Goal: Check status: Check status

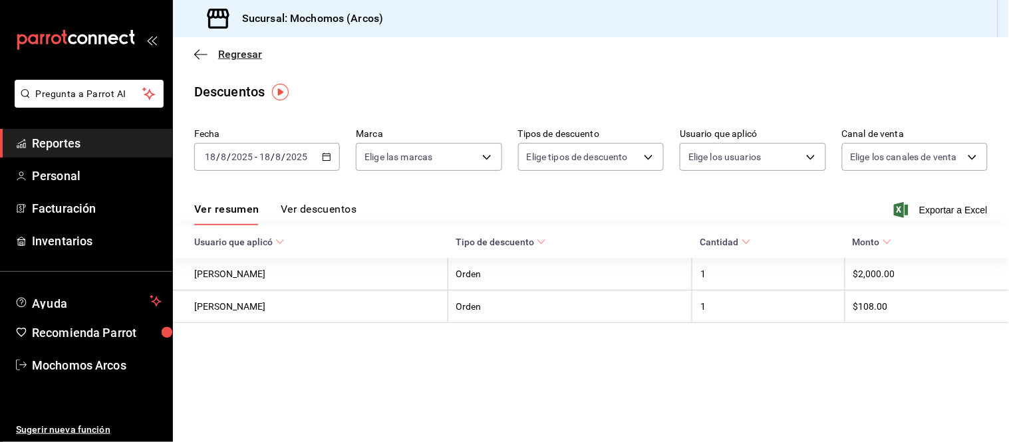
click at [200, 51] on icon "button" at bounding box center [200, 55] width 13 height 12
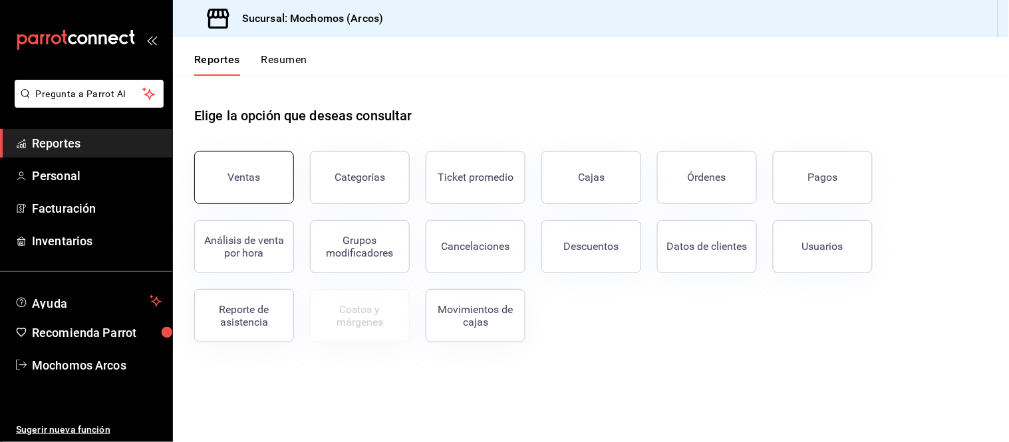
click at [248, 164] on button "Ventas" at bounding box center [244, 177] width 100 height 53
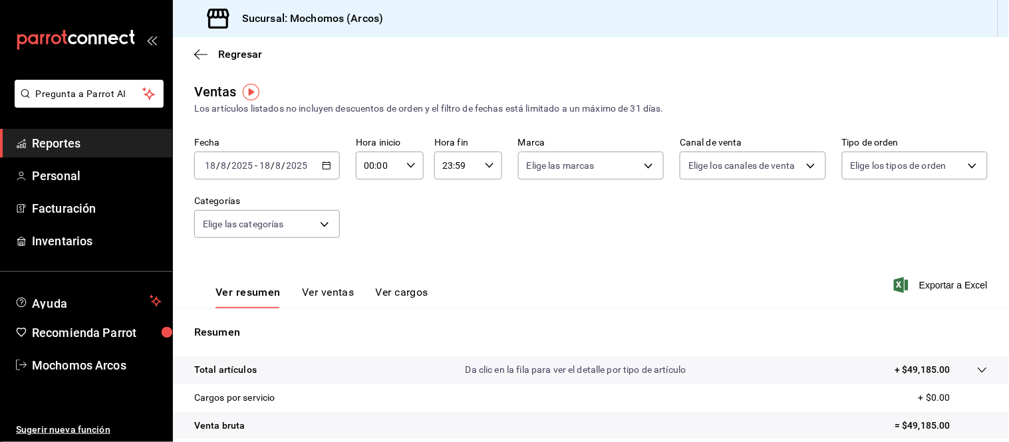
click at [324, 164] on icon "button" at bounding box center [326, 165] width 9 height 9
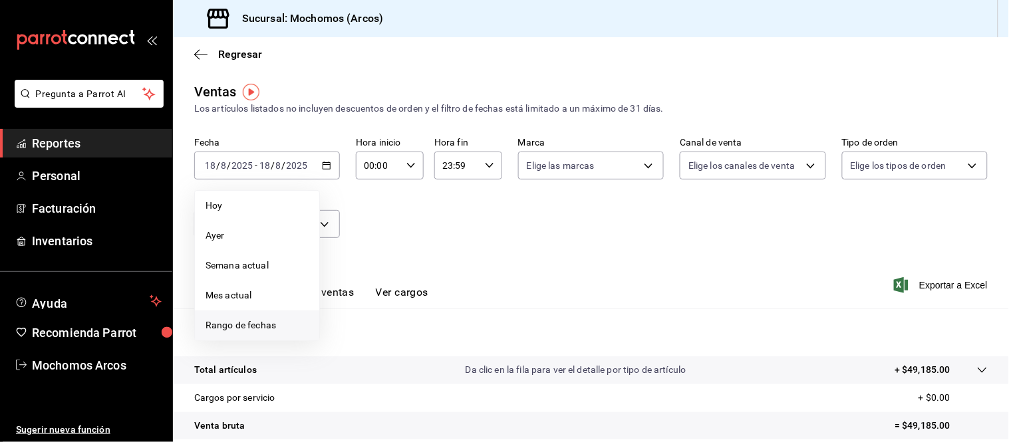
click at [256, 321] on span "Rango de fechas" at bounding box center [257, 326] width 103 height 14
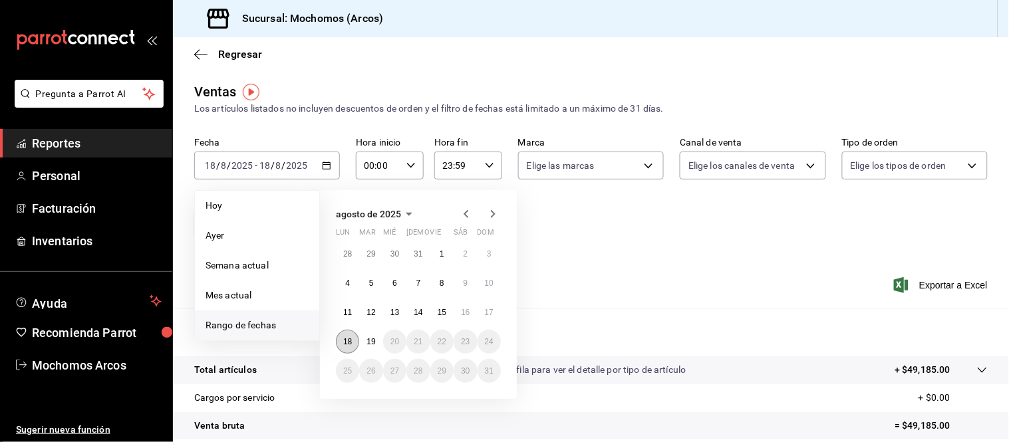
click at [347, 341] on abbr "18" at bounding box center [347, 341] width 9 height 9
click at [371, 341] on abbr "19" at bounding box center [371, 341] width 9 height 9
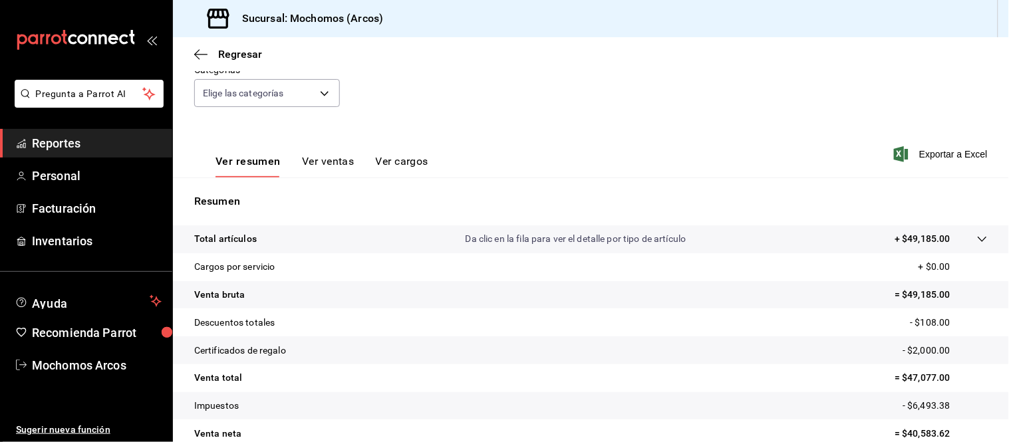
scroll to position [133, 0]
click at [896, 151] on icon "button" at bounding box center [901, 152] width 15 height 16
